Goal: Task Accomplishment & Management: Manage account settings

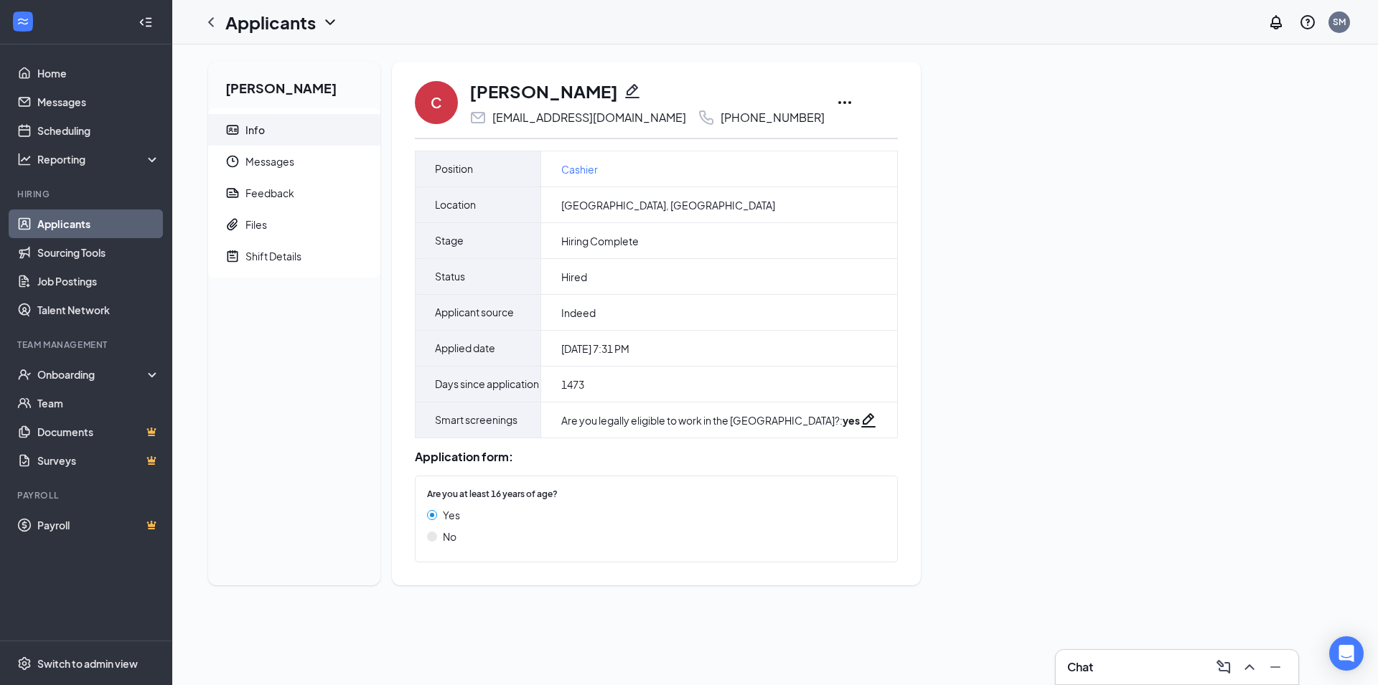
click at [90, 218] on link "Applicants" at bounding box center [98, 224] width 123 height 29
click at [91, 221] on link "Applicants" at bounding box center [98, 224] width 123 height 29
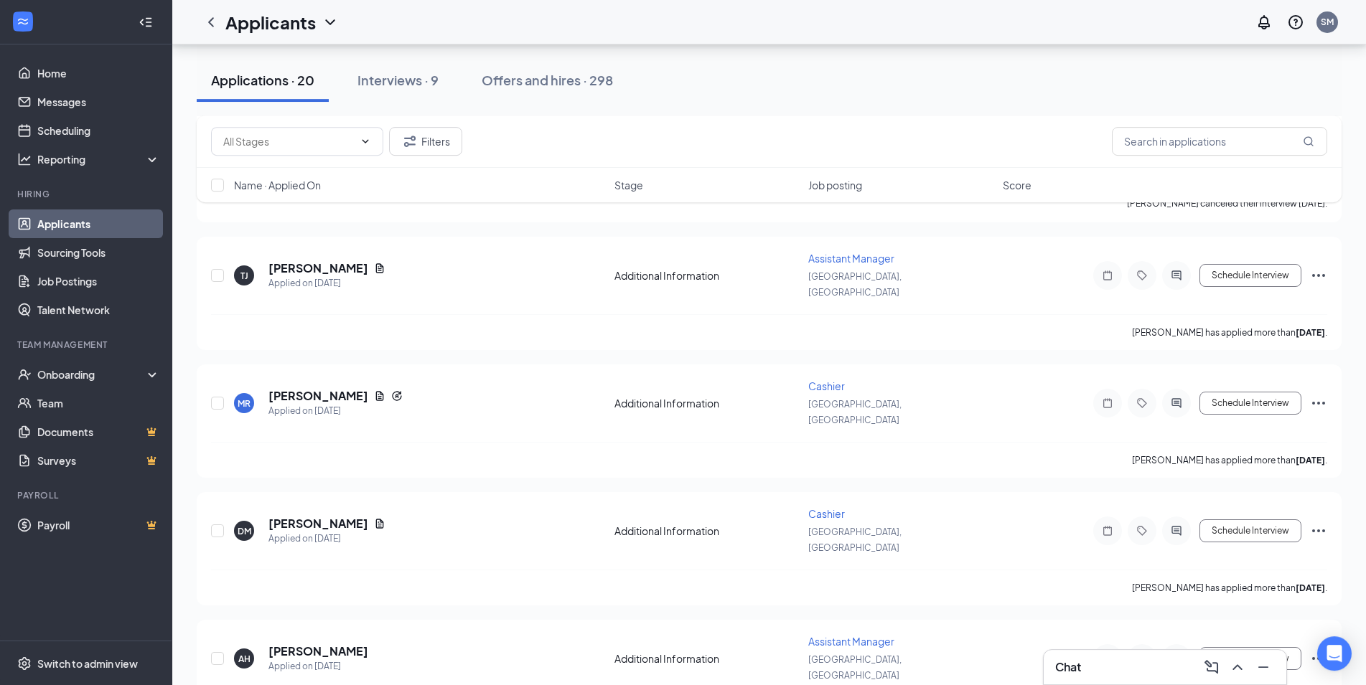
scroll to position [1836, 0]
click at [434, 83] on div "Interviews · 9" at bounding box center [397, 80] width 81 height 18
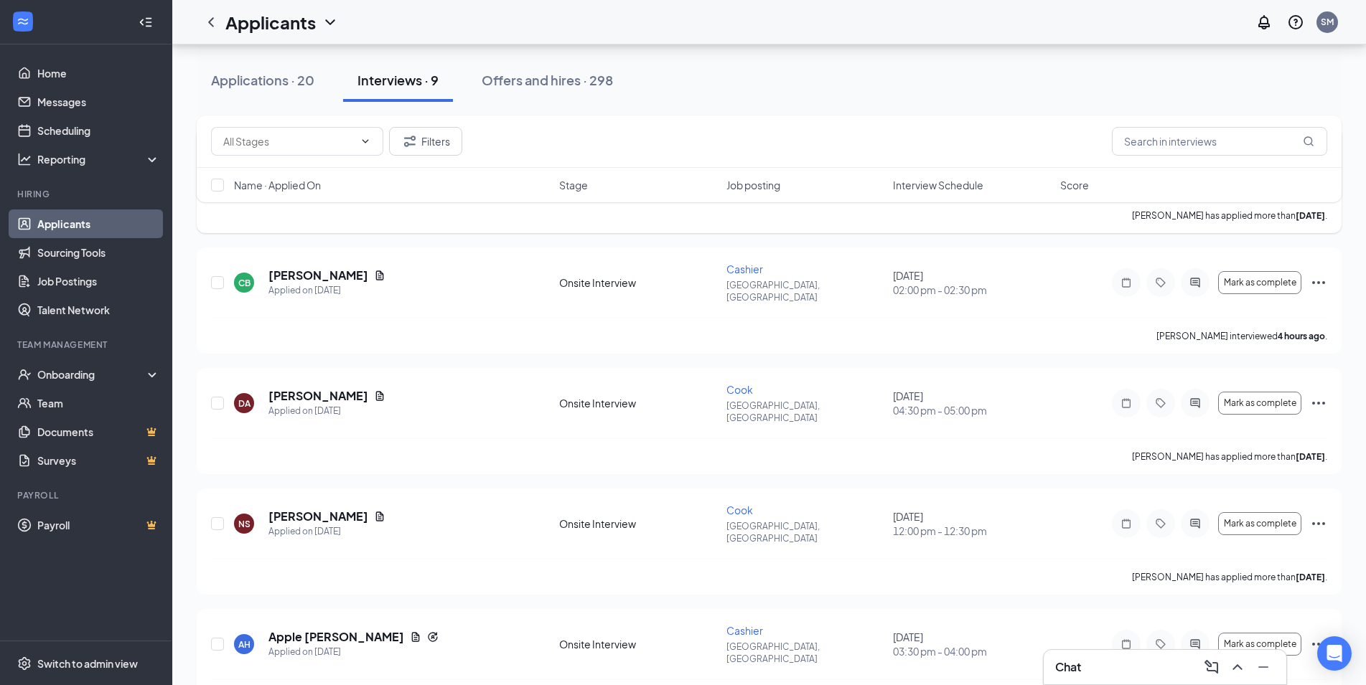
scroll to position [577, 0]
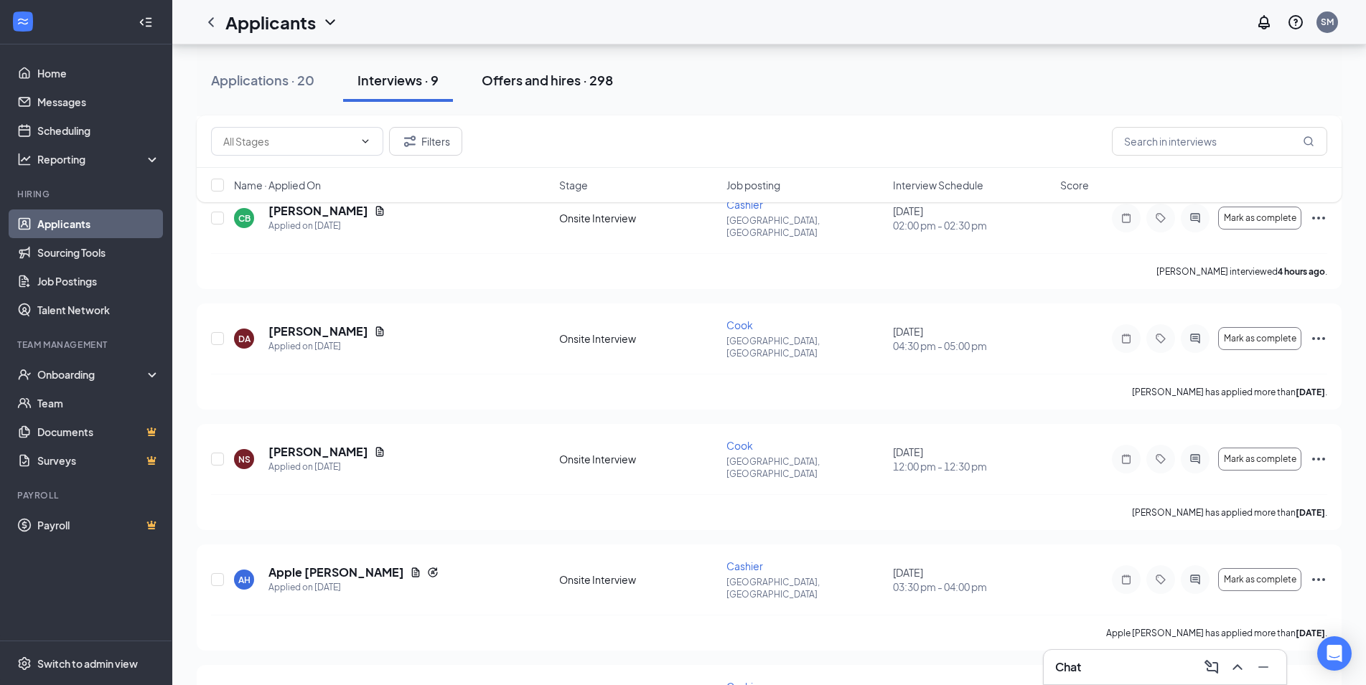
click at [561, 85] on div "Offers and hires · 298" at bounding box center [547, 80] width 131 height 18
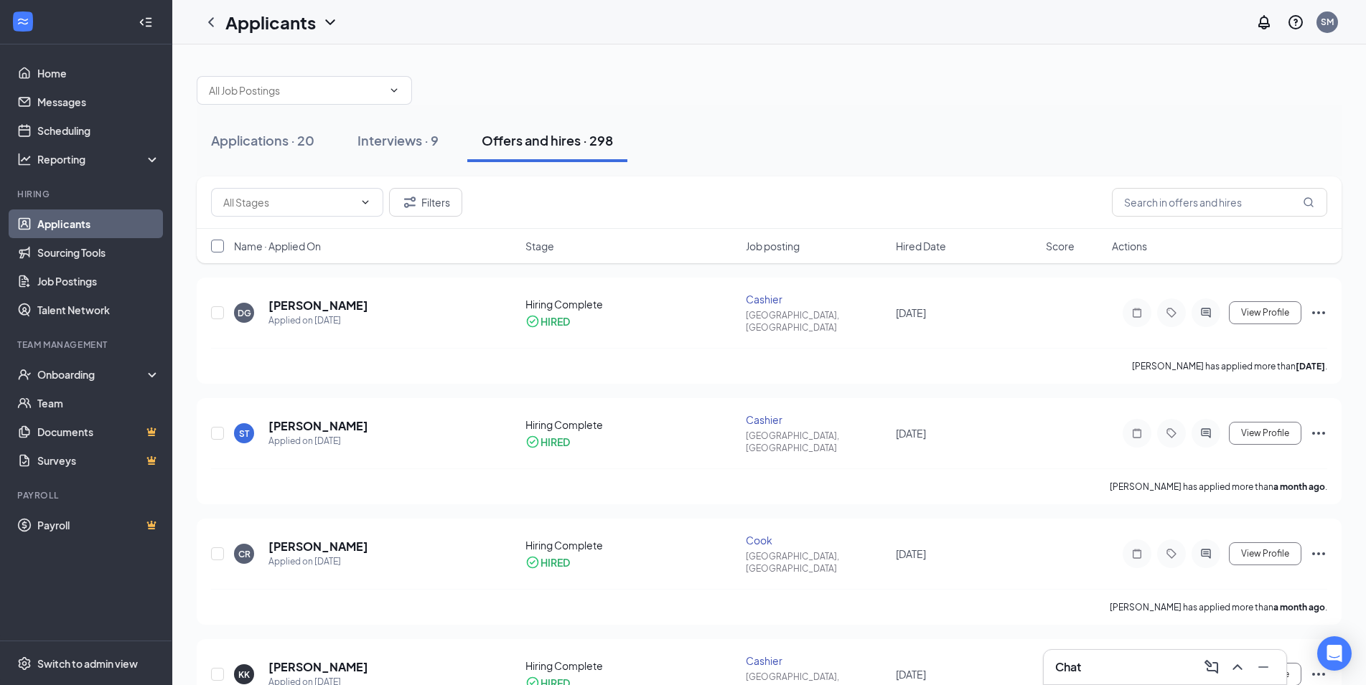
click at [220, 250] on input "checkbox" at bounding box center [217, 246] width 13 height 13
checkbox input "true"
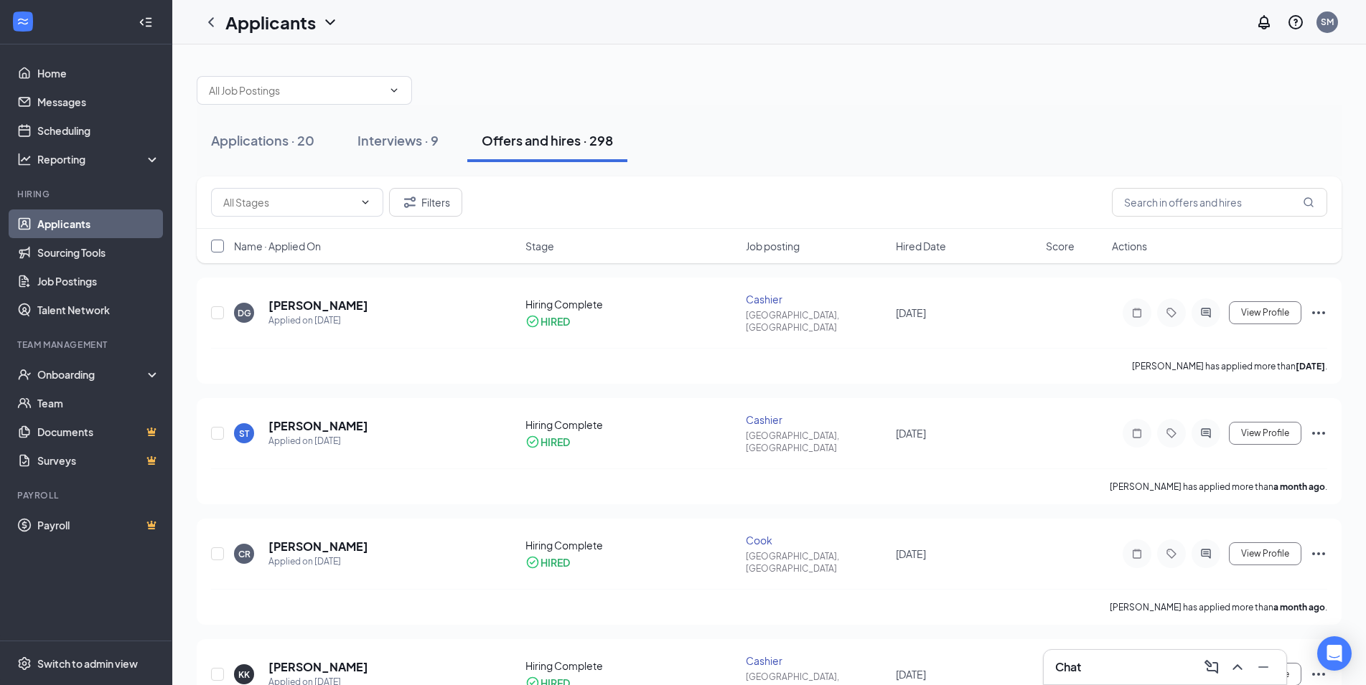
checkbox input "true"
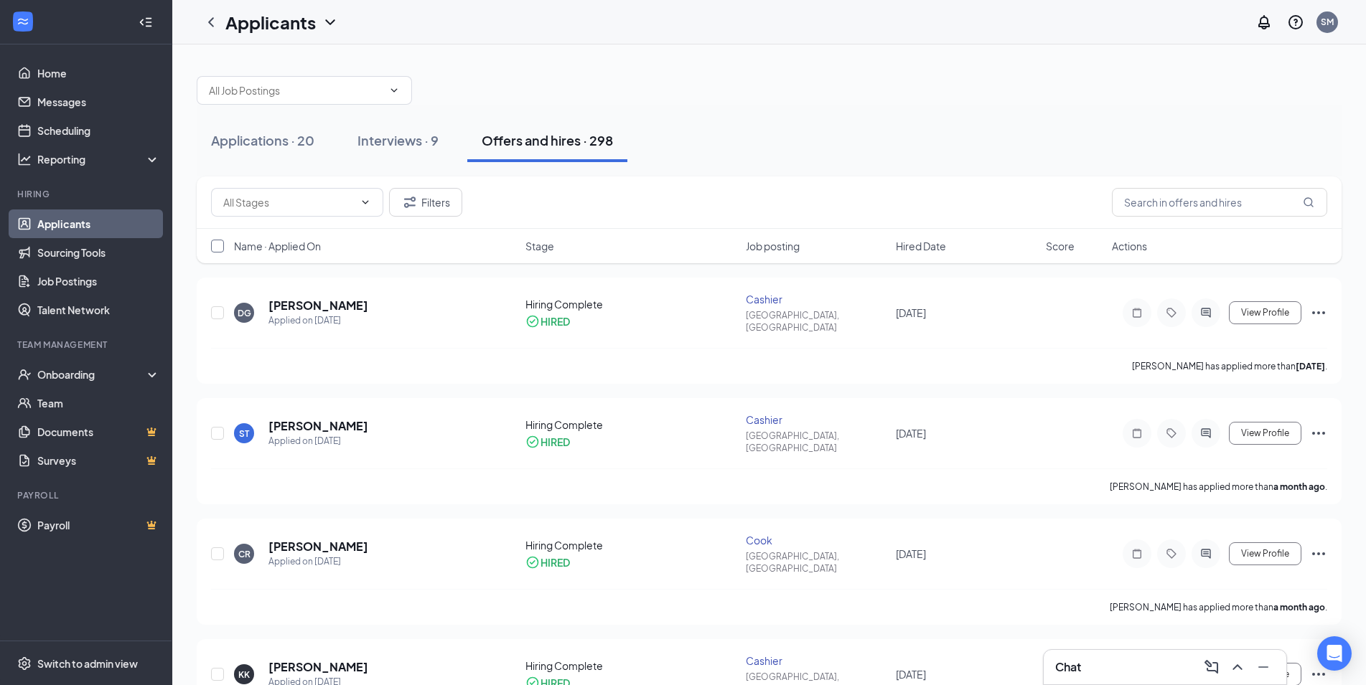
checkbox input "true"
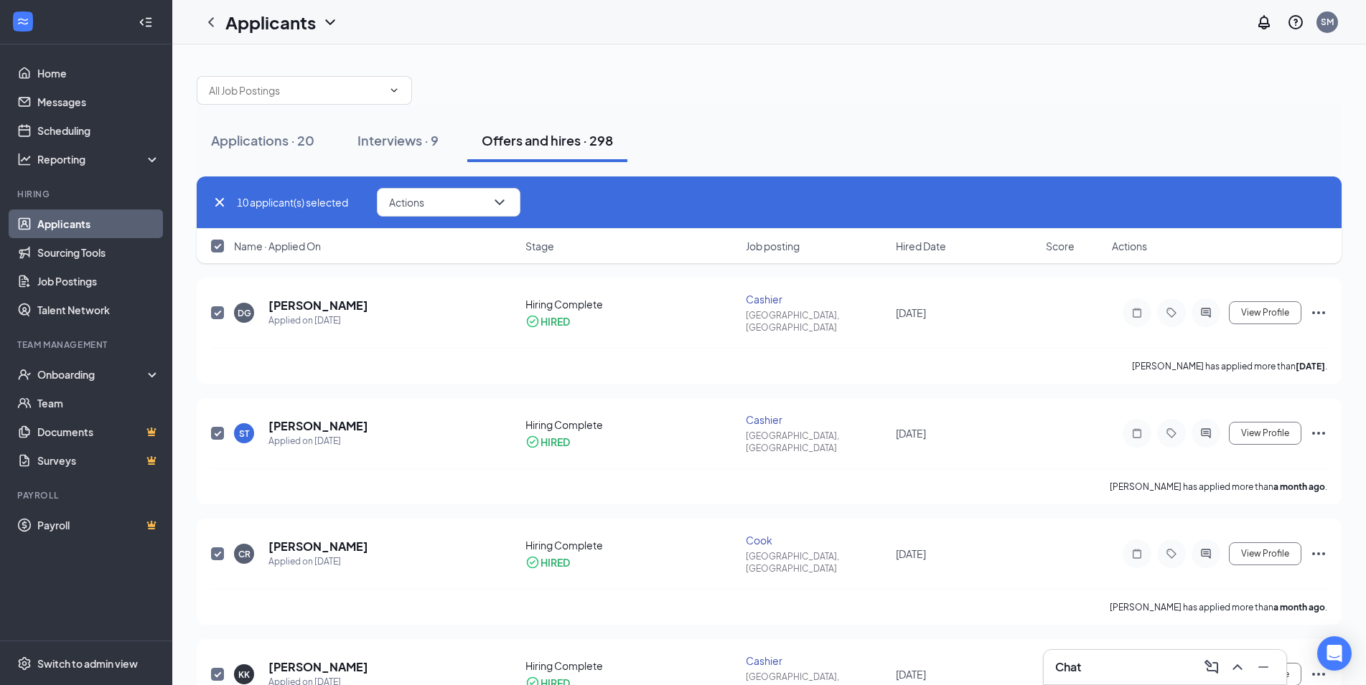
click at [221, 242] on input "checkbox" at bounding box center [217, 246] width 13 height 13
checkbox input "true"
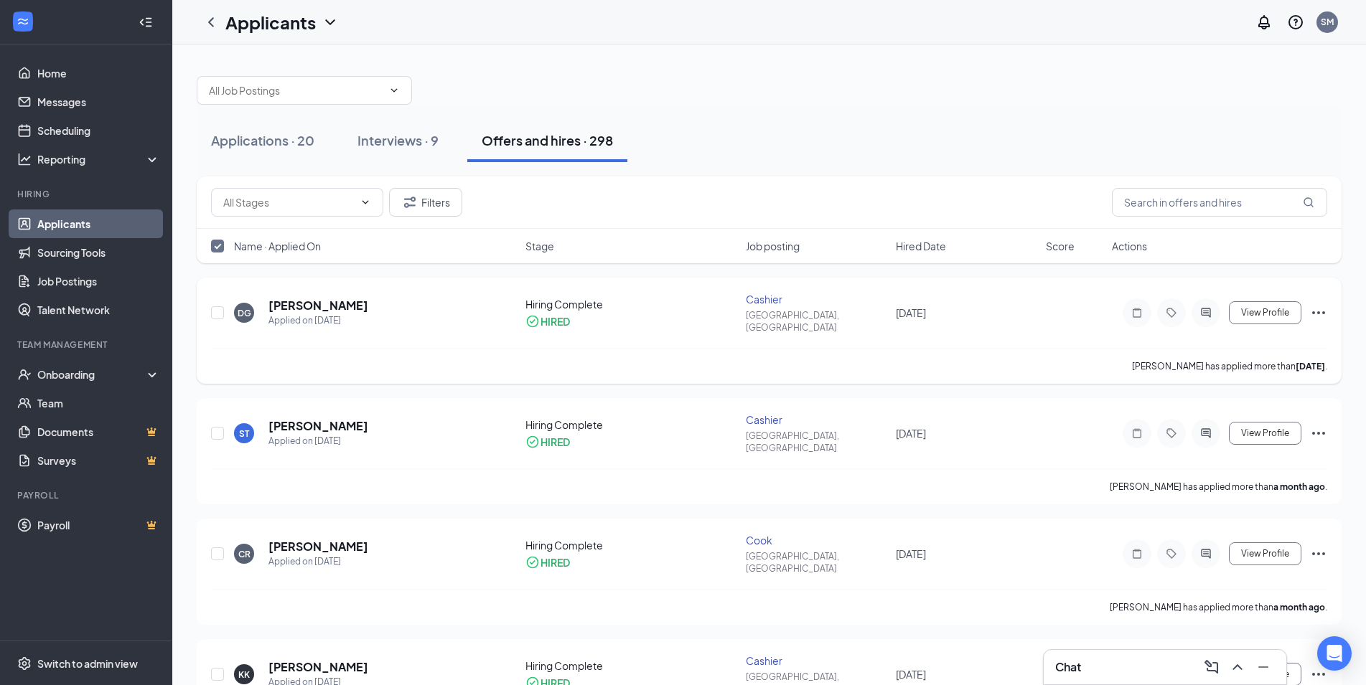
checkbox input "false"
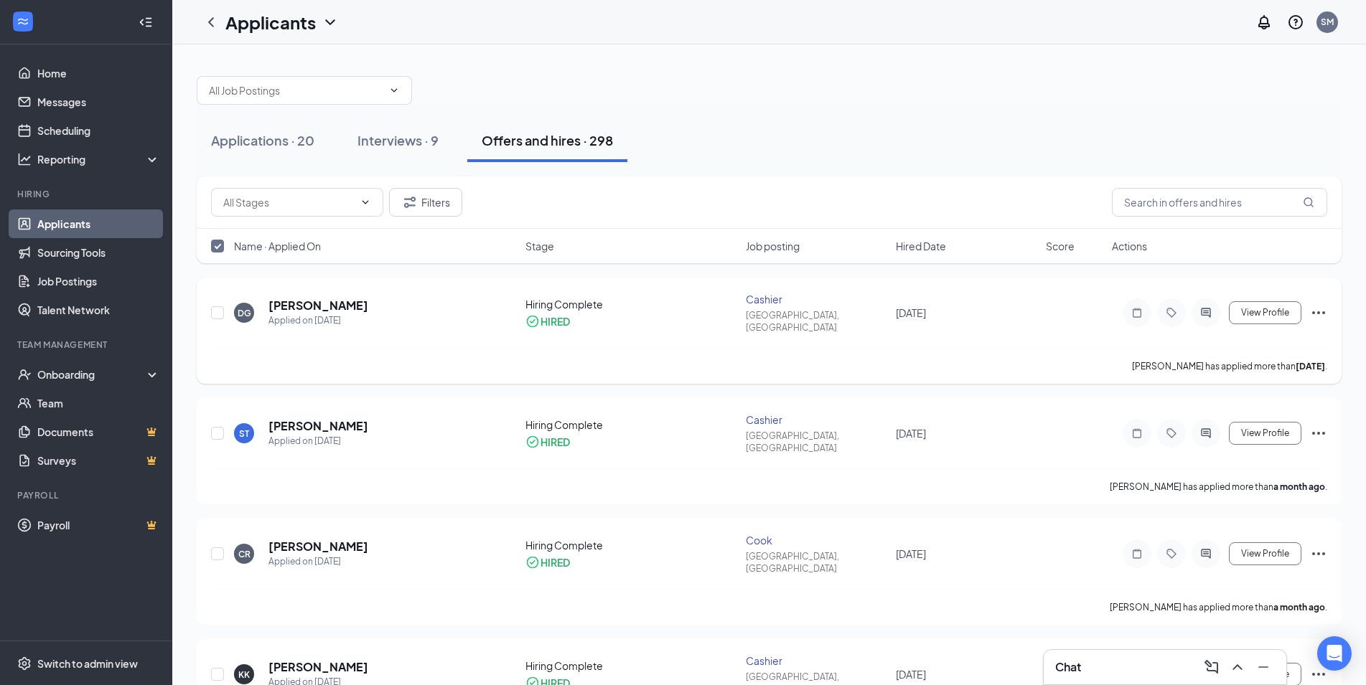
checkbox input "false"
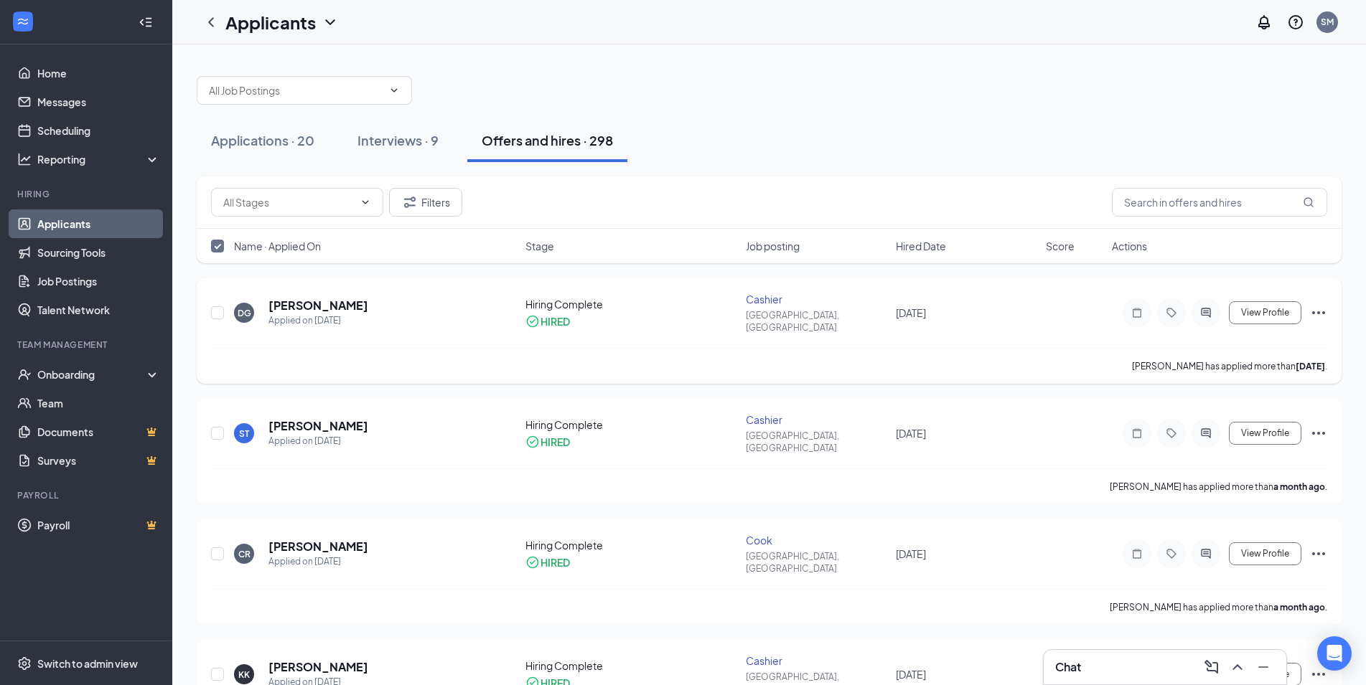
checkbox input "false"
click at [238, 144] on div "Applications · 20" at bounding box center [262, 140] width 103 height 18
